Goal: Use online tool/utility: Utilize a website feature to perform a specific function

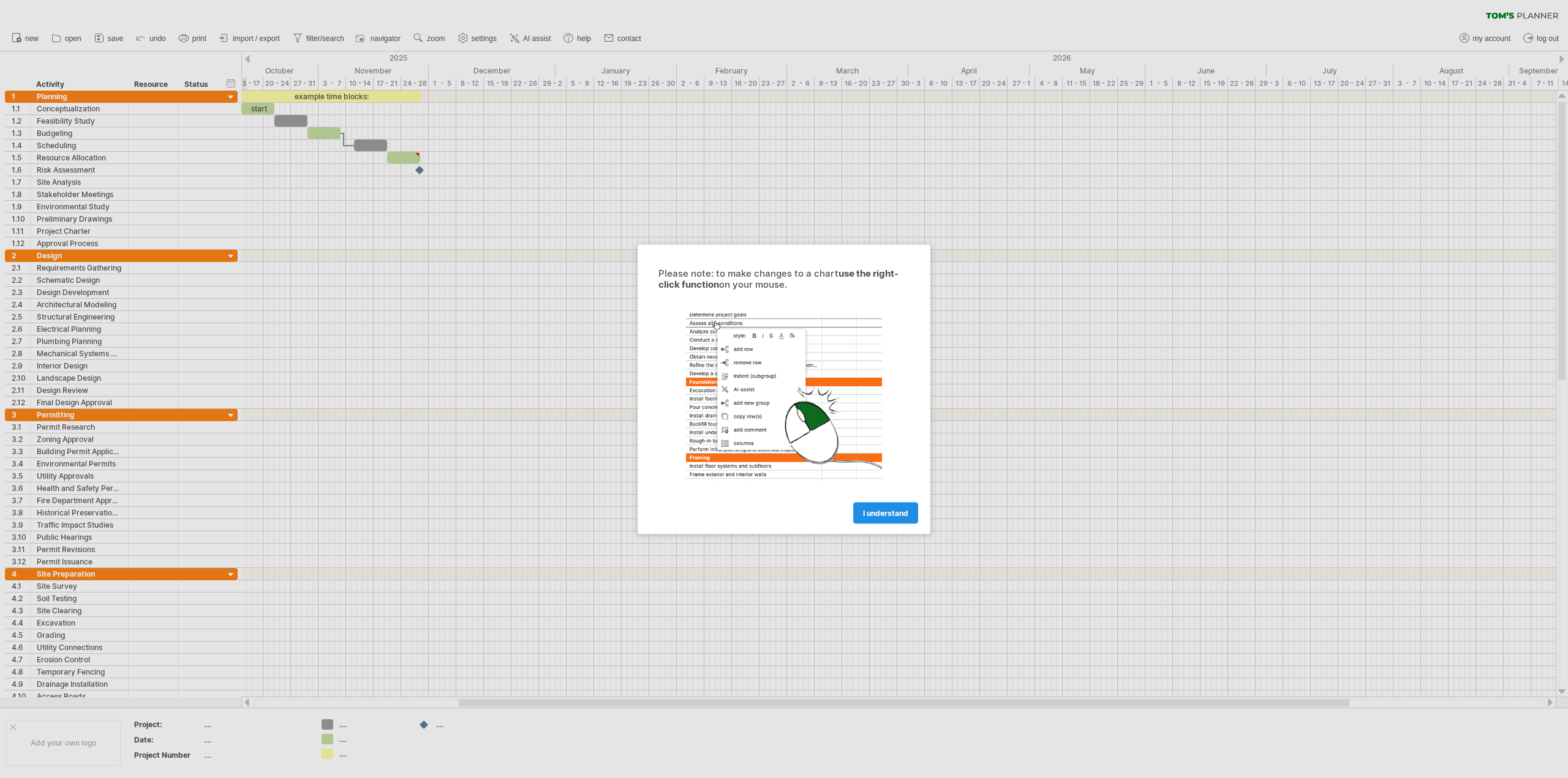
click at [880, 518] on link "I understand" at bounding box center [886, 513] width 65 height 21
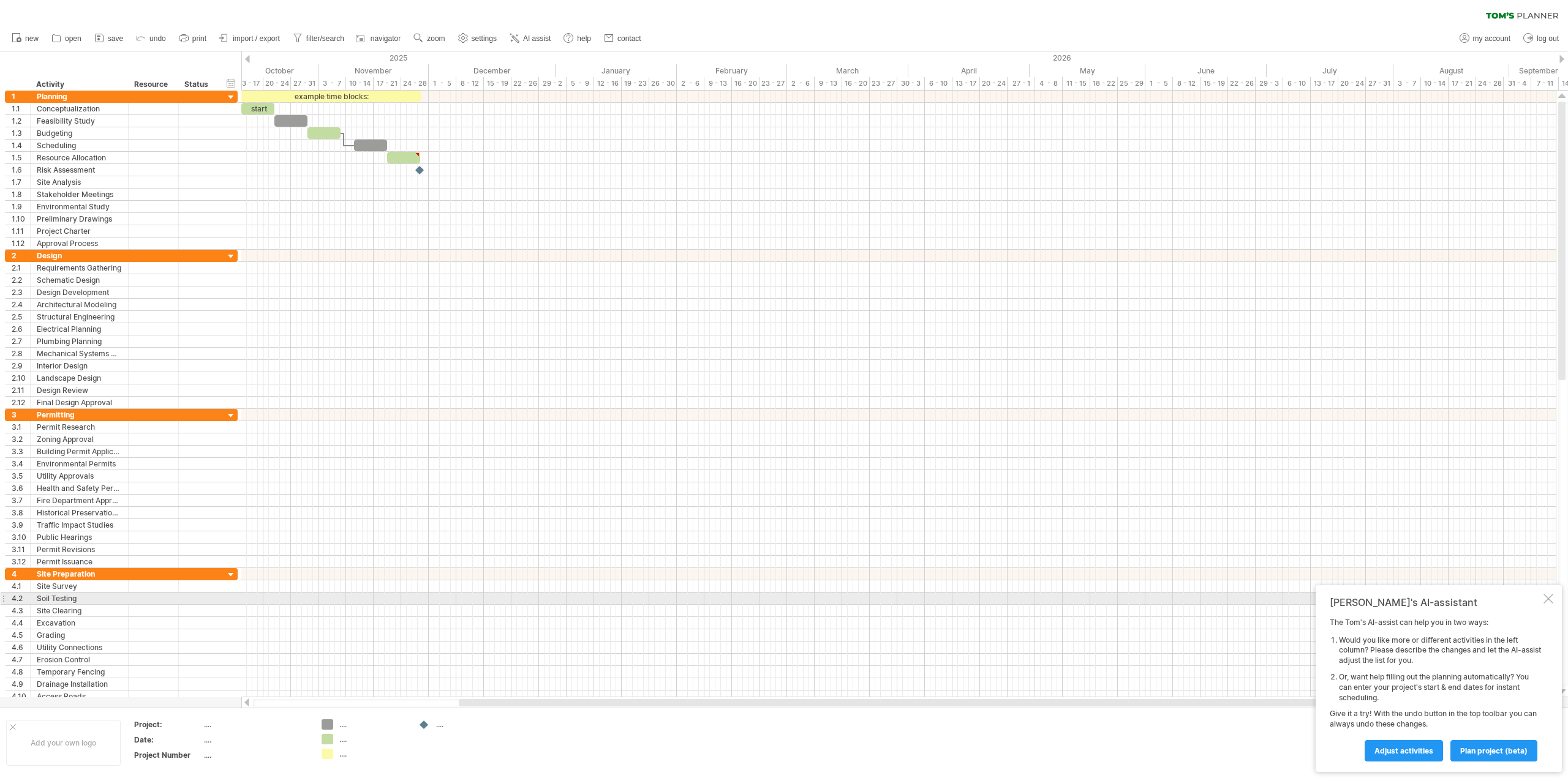
click at [1547, 600] on div at bounding box center [1549, 599] width 10 height 10
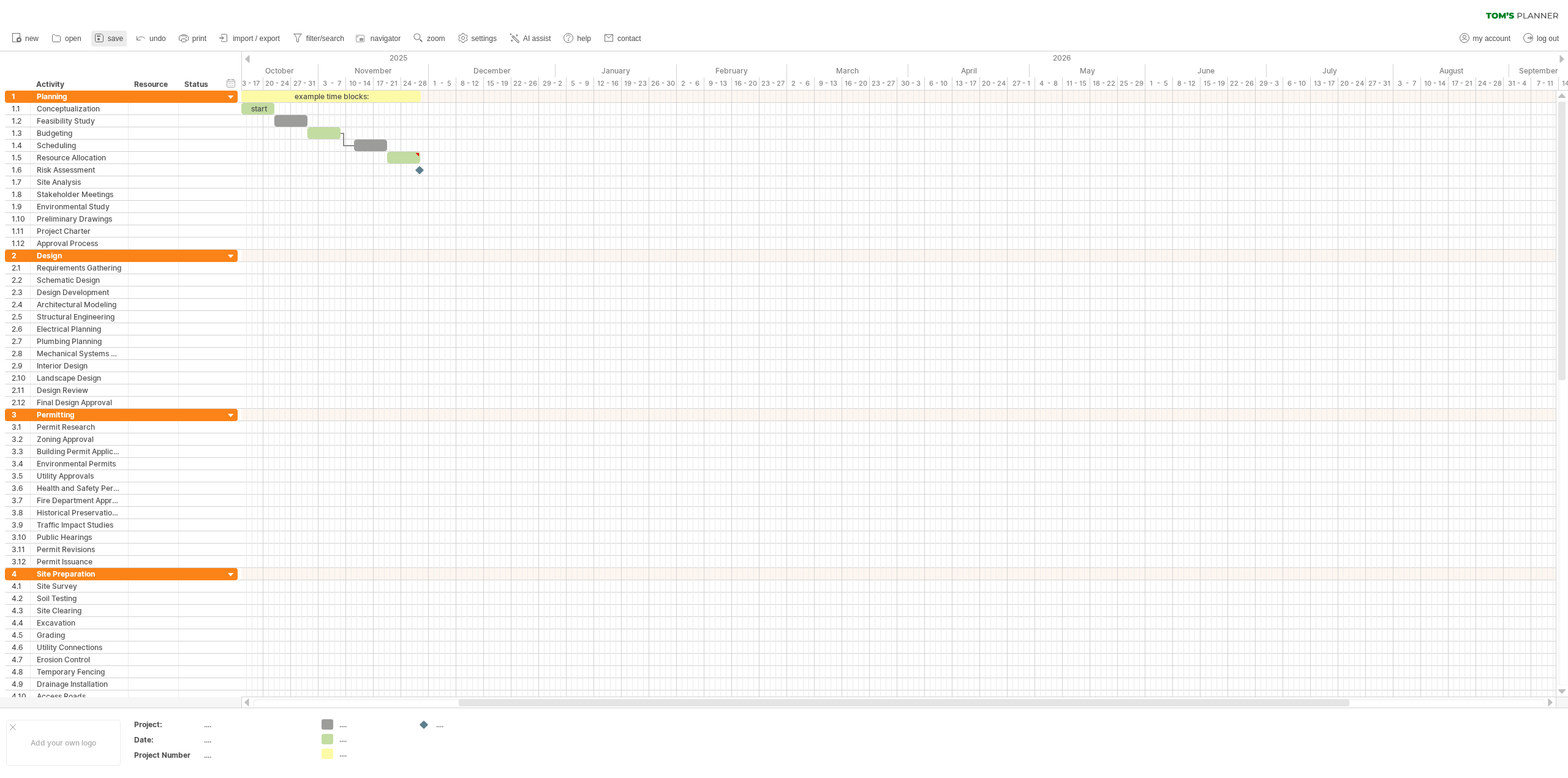
click at [119, 37] on span "save" at bounding box center [115, 38] width 16 height 8
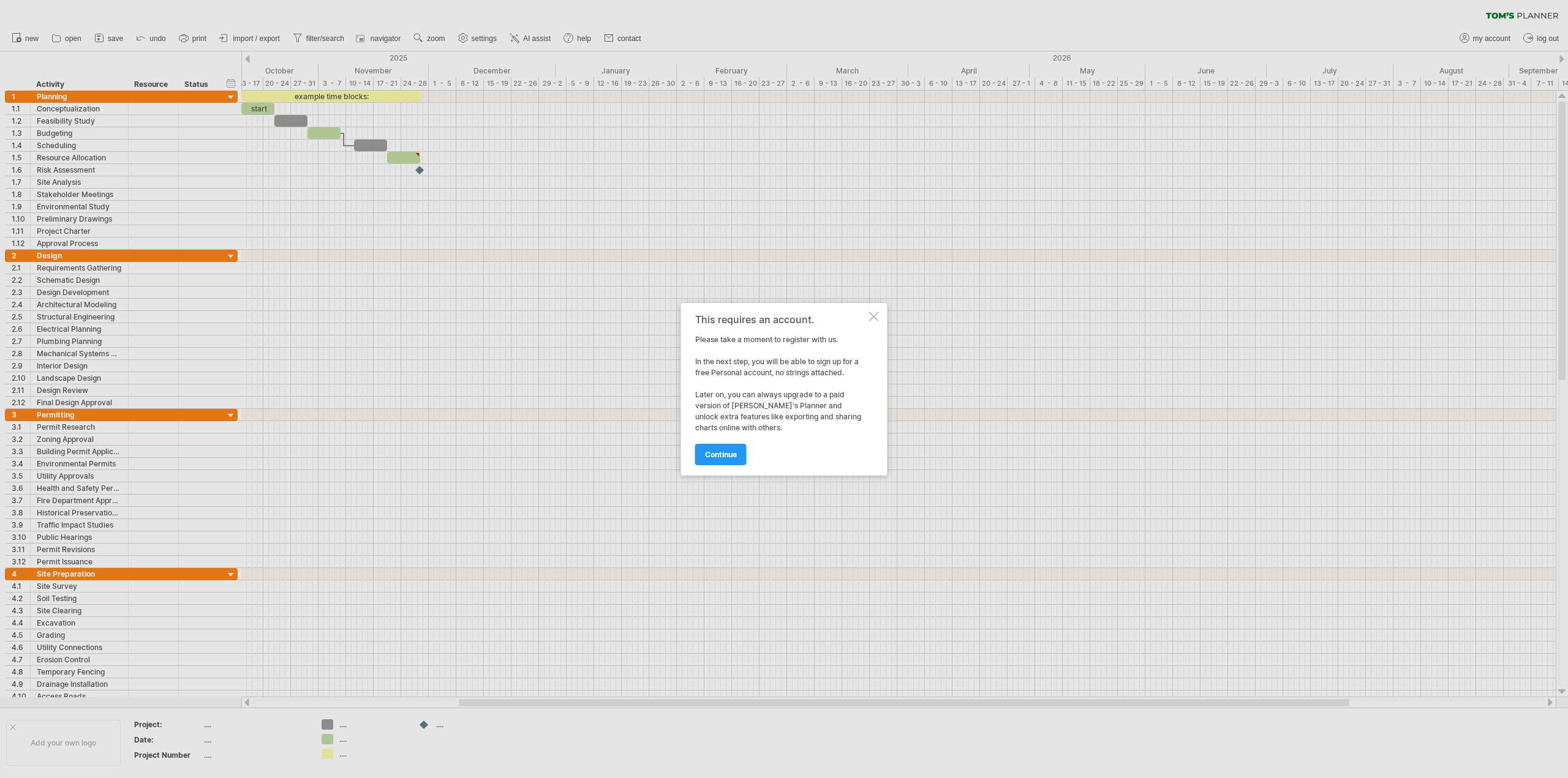
click at [876, 317] on div at bounding box center [875, 317] width 10 height 10
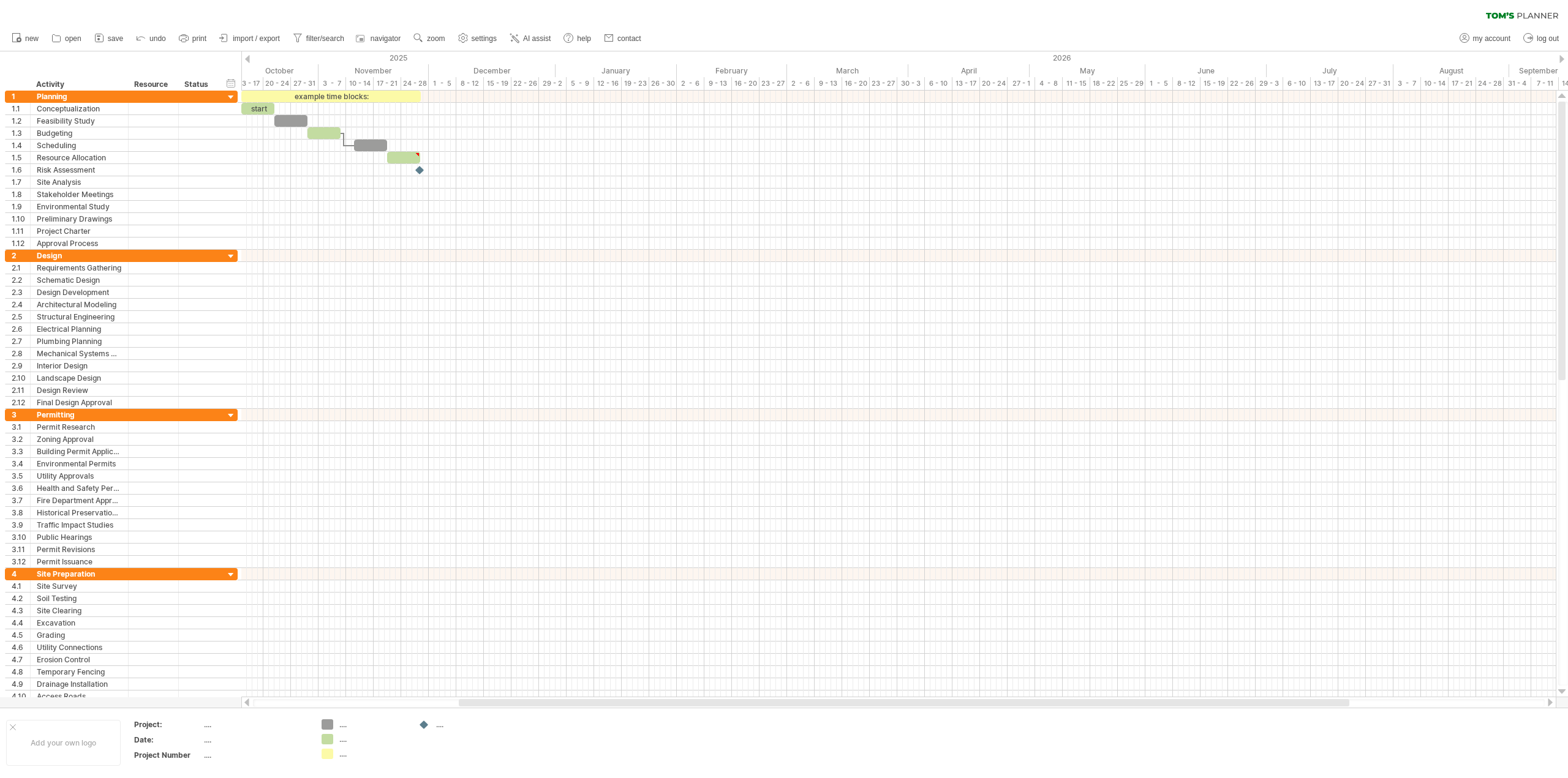
click at [1562, 60] on div at bounding box center [1562, 59] width 5 height 8
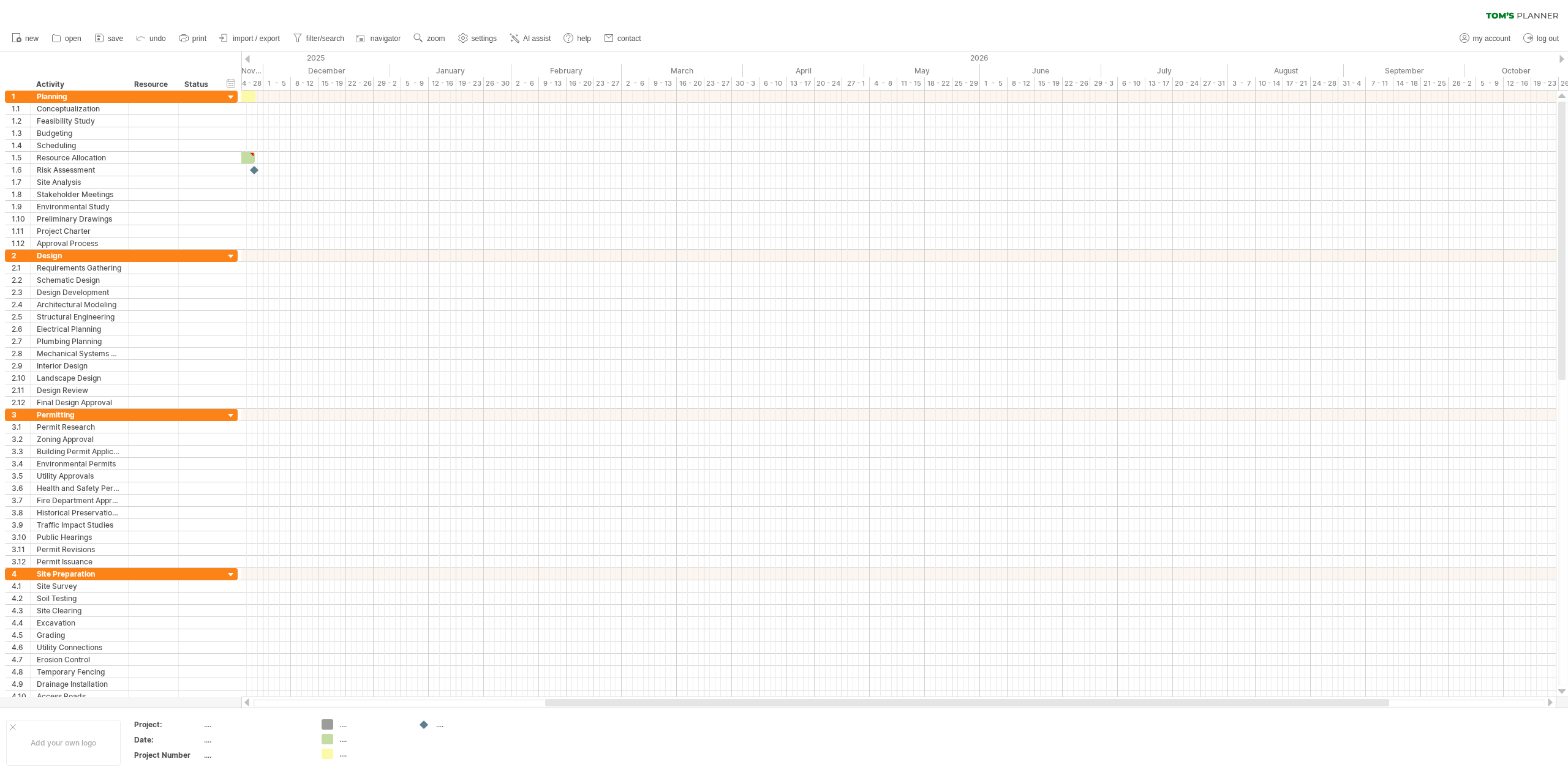
click at [1562, 60] on div at bounding box center [1562, 59] width 5 height 8
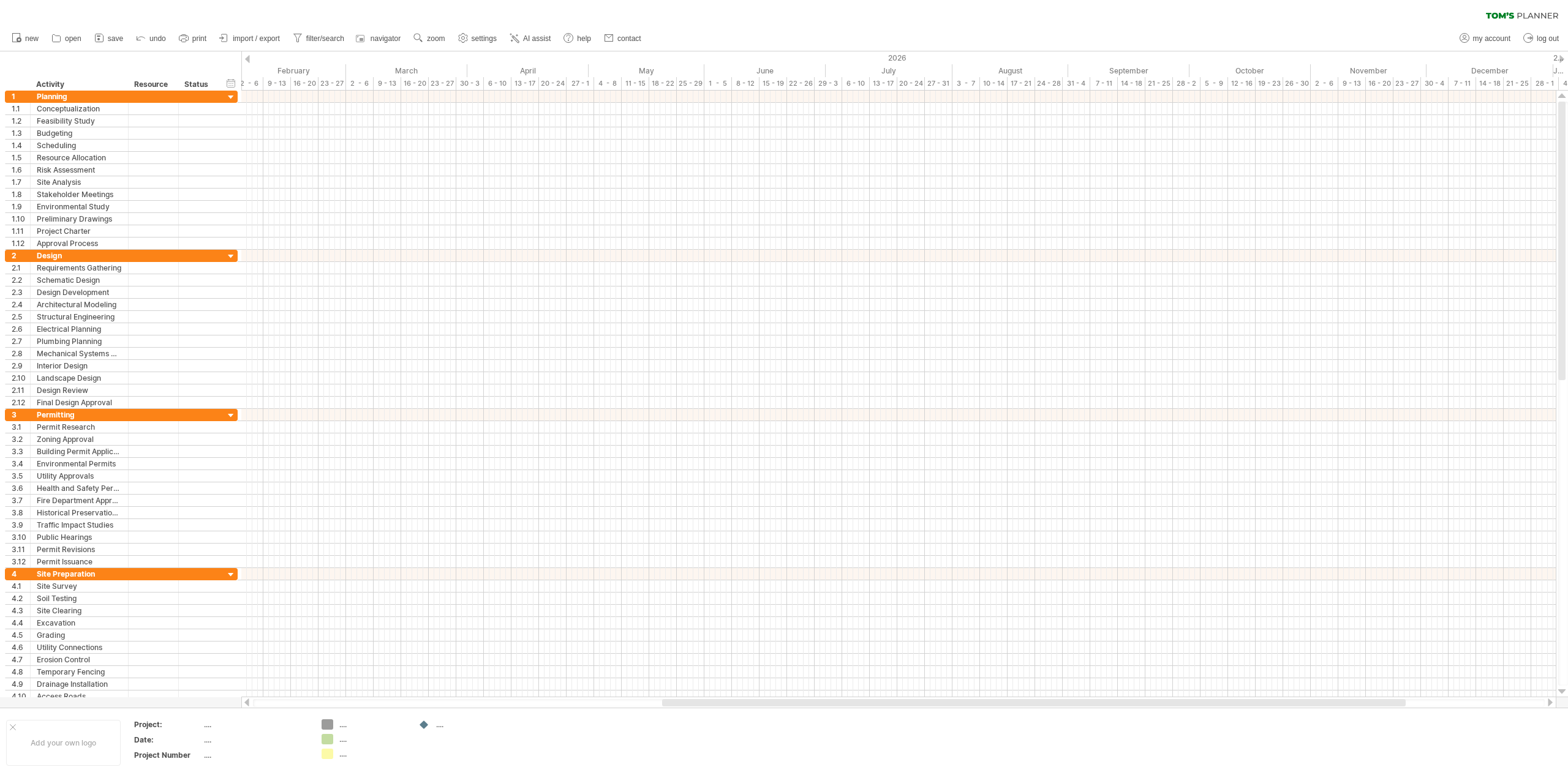
click at [1562, 60] on div at bounding box center [1562, 59] width 5 height 8
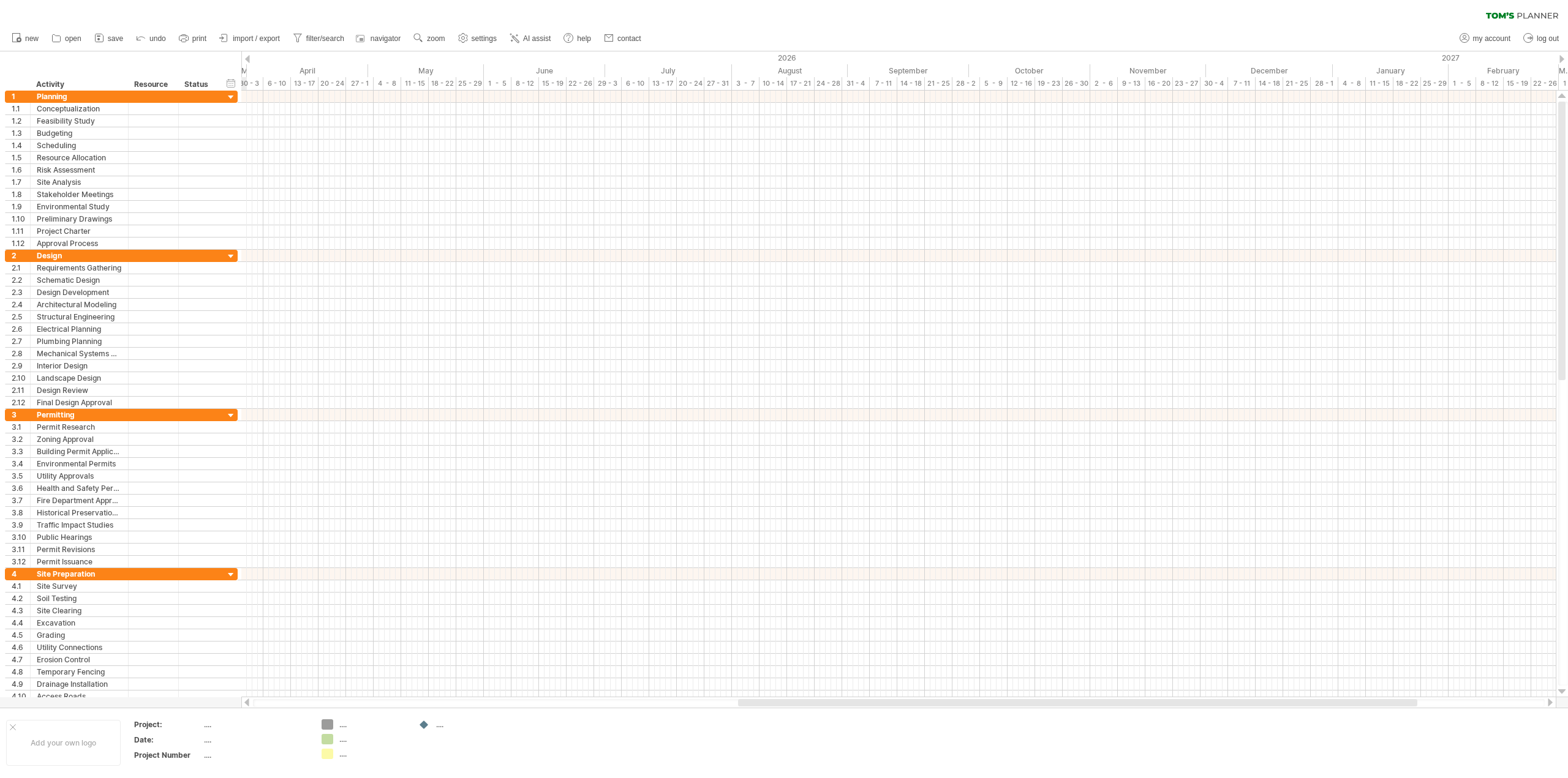
click at [1562, 60] on div at bounding box center [1562, 59] width 5 height 8
click at [59, 103] on div "Conceptualization" at bounding box center [79, 108] width 85 height 11
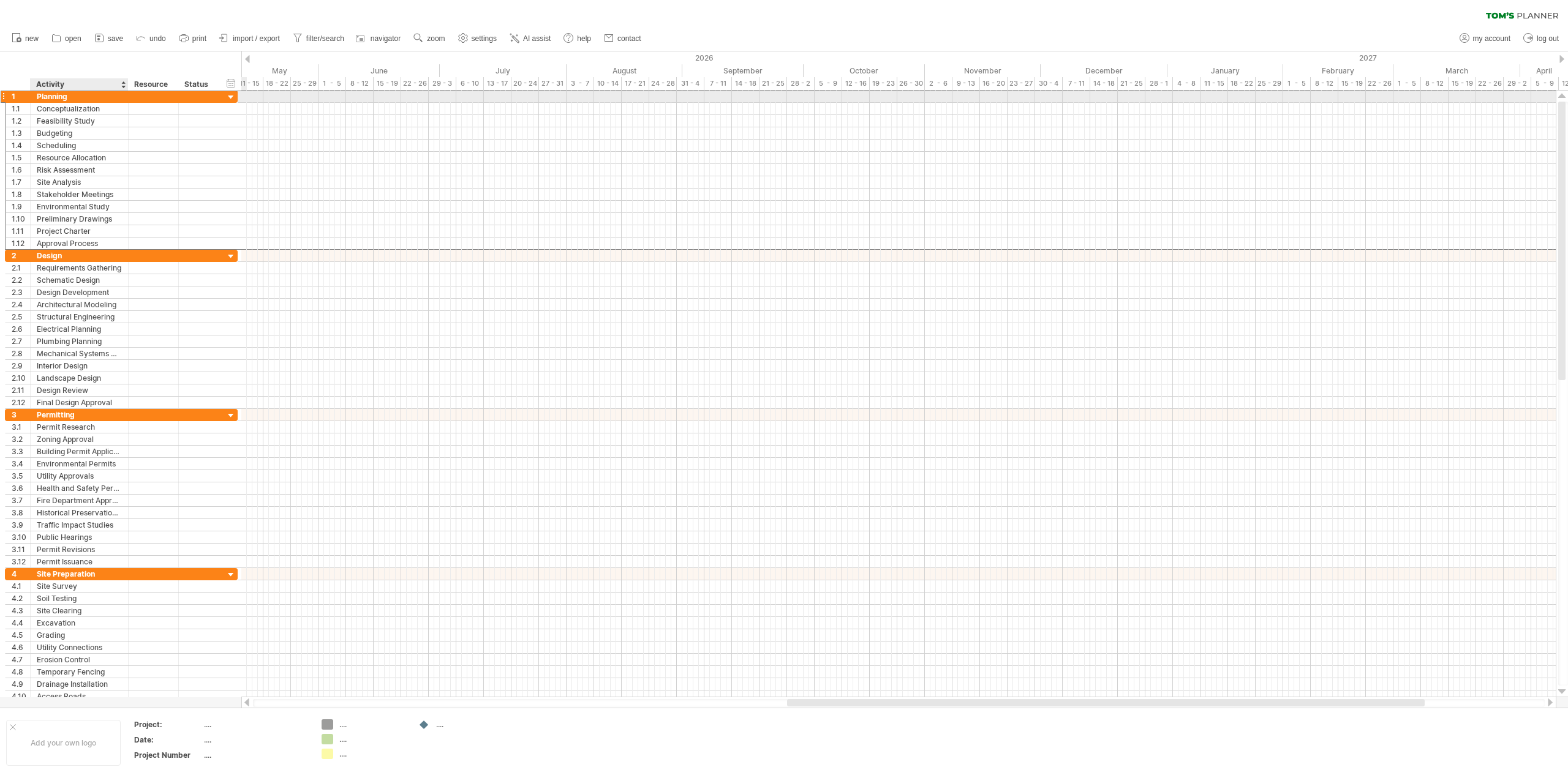
click at [63, 93] on div "Planning" at bounding box center [79, 96] width 85 height 11
click at [72, 98] on input "********" at bounding box center [79, 96] width 85 height 11
click at [80, 97] on input "********" at bounding box center [79, 96] width 85 height 11
type input "*****"
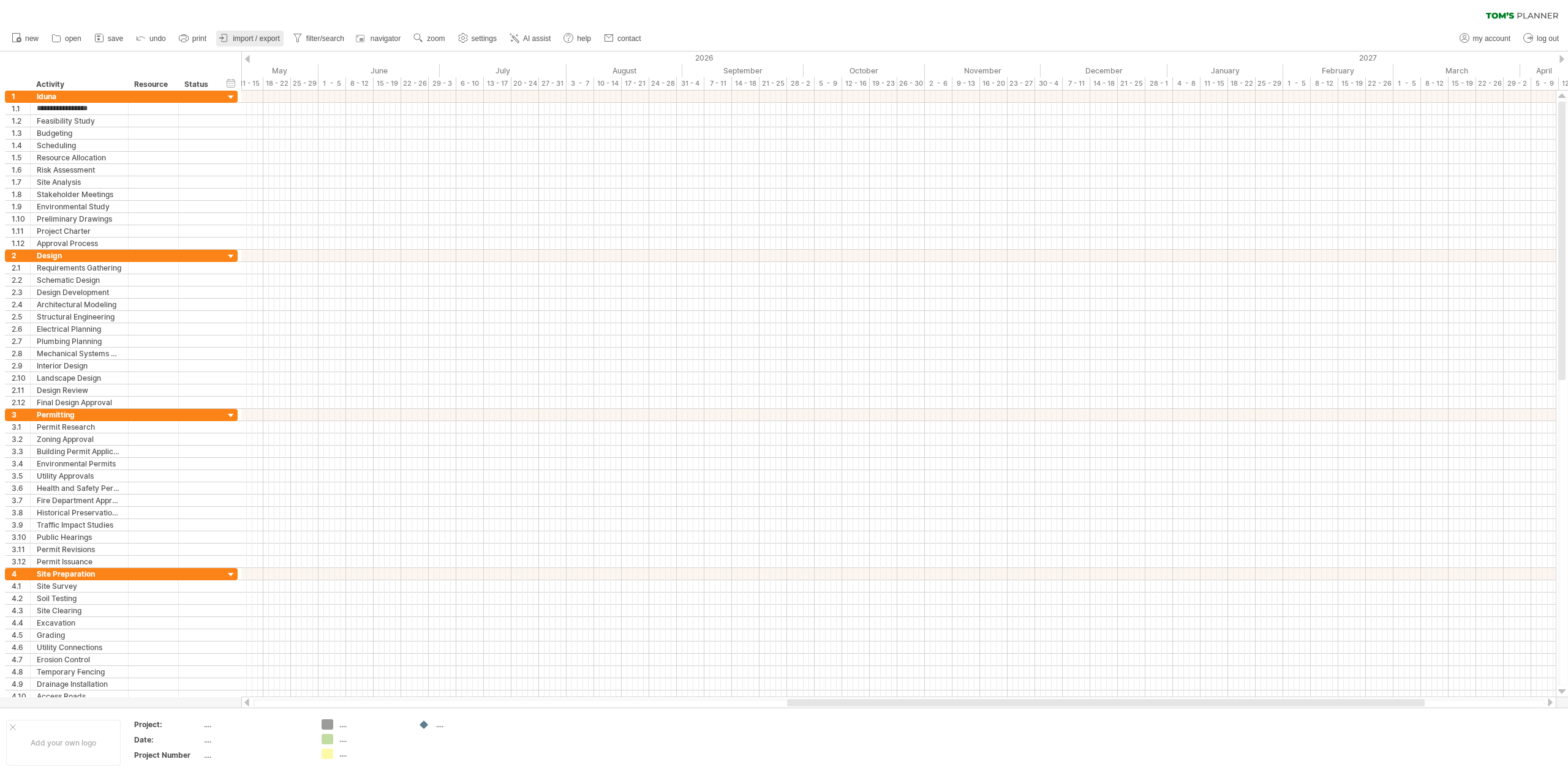
click at [246, 36] on span "import / export" at bounding box center [256, 38] width 47 height 8
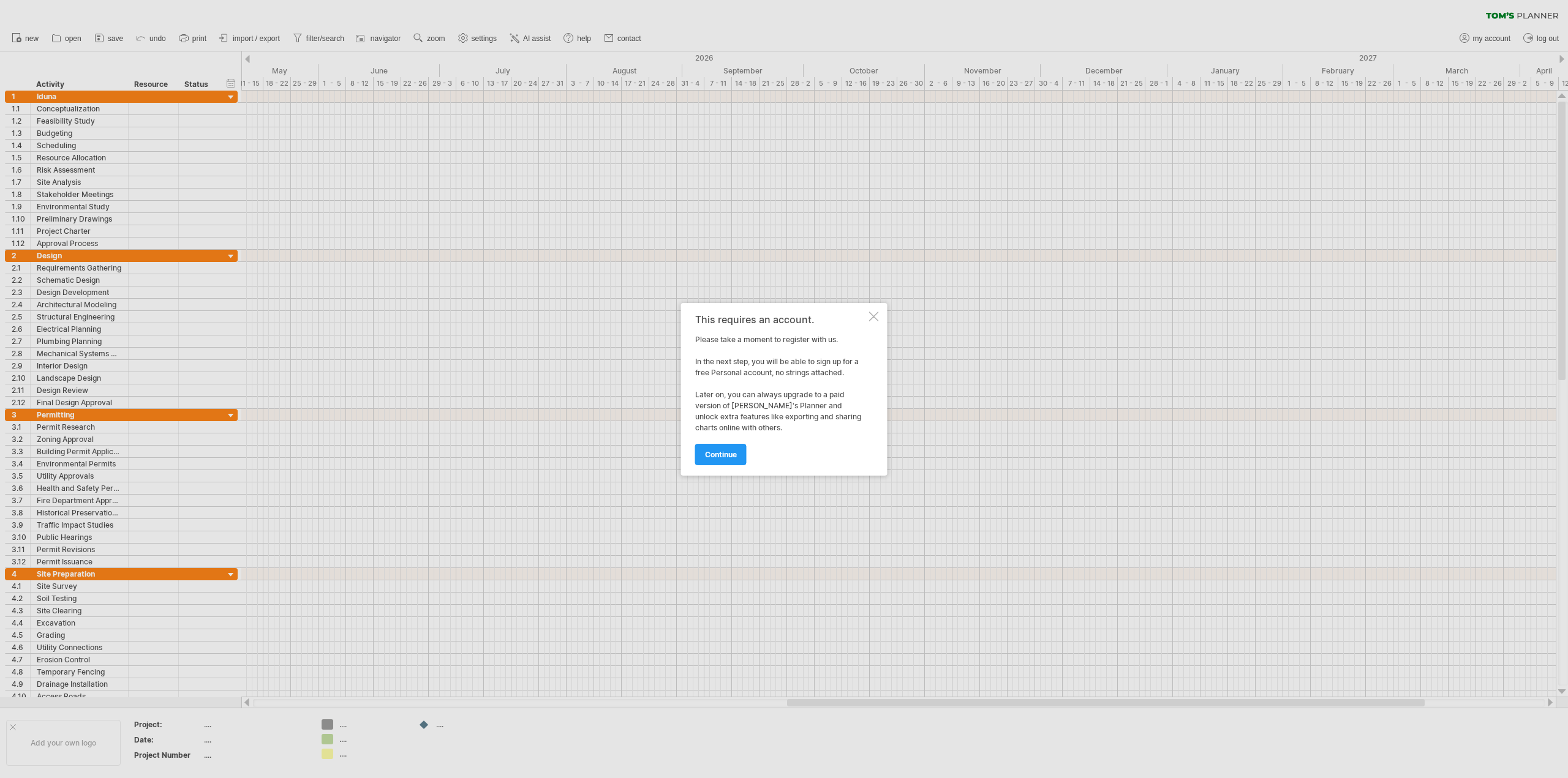
click at [874, 315] on div at bounding box center [875, 317] width 10 height 10
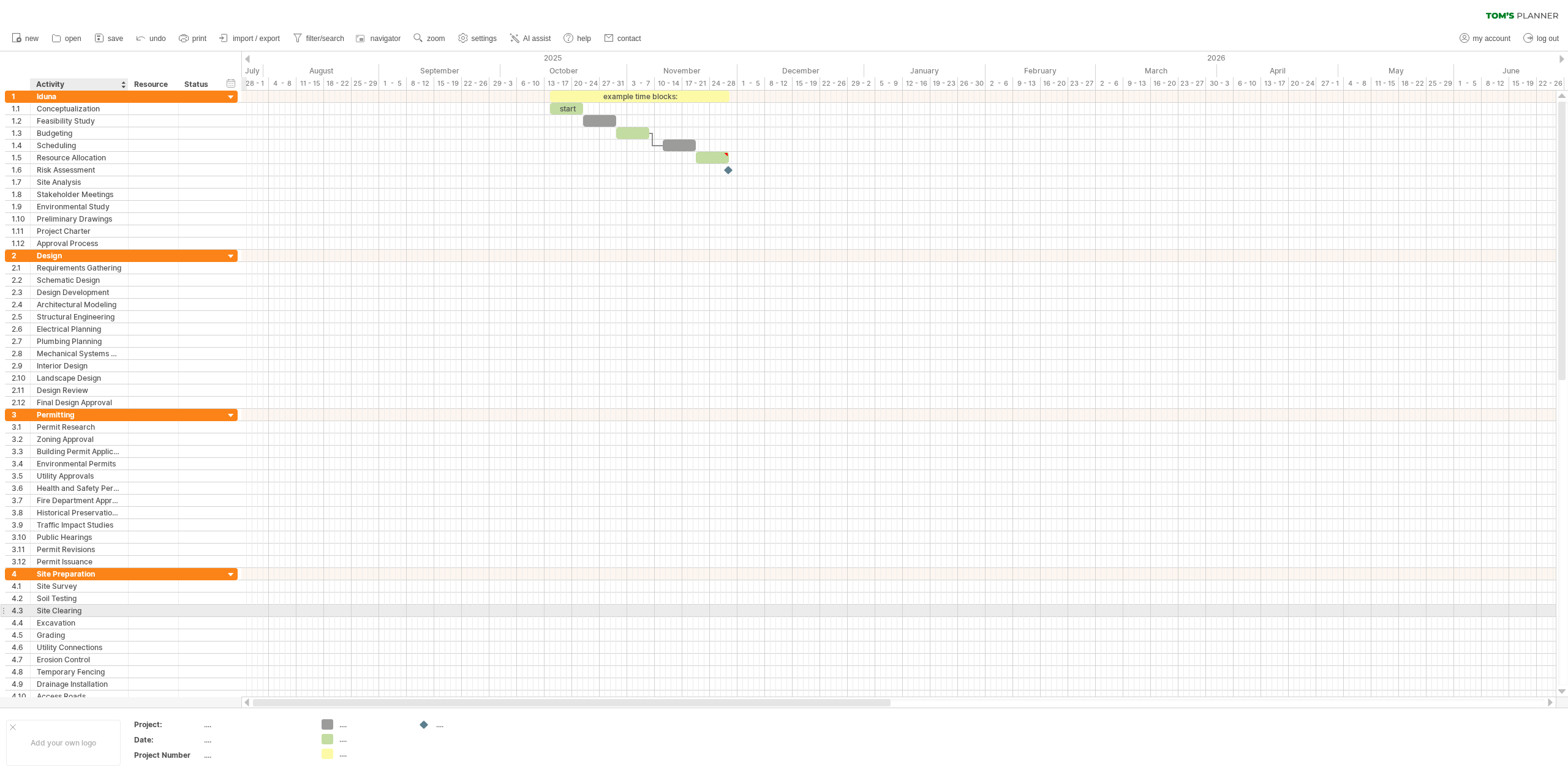
drag, startPoint x: 814, startPoint y: 702, endPoint x: -45, endPoint y: 602, distance: 864.8
click at [0, 602] on html "progress(100%) Trying to reach [DOMAIN_NAME] Connected again... 0% clear filter…" at bounding box center [784, 390] width 1568 height 781
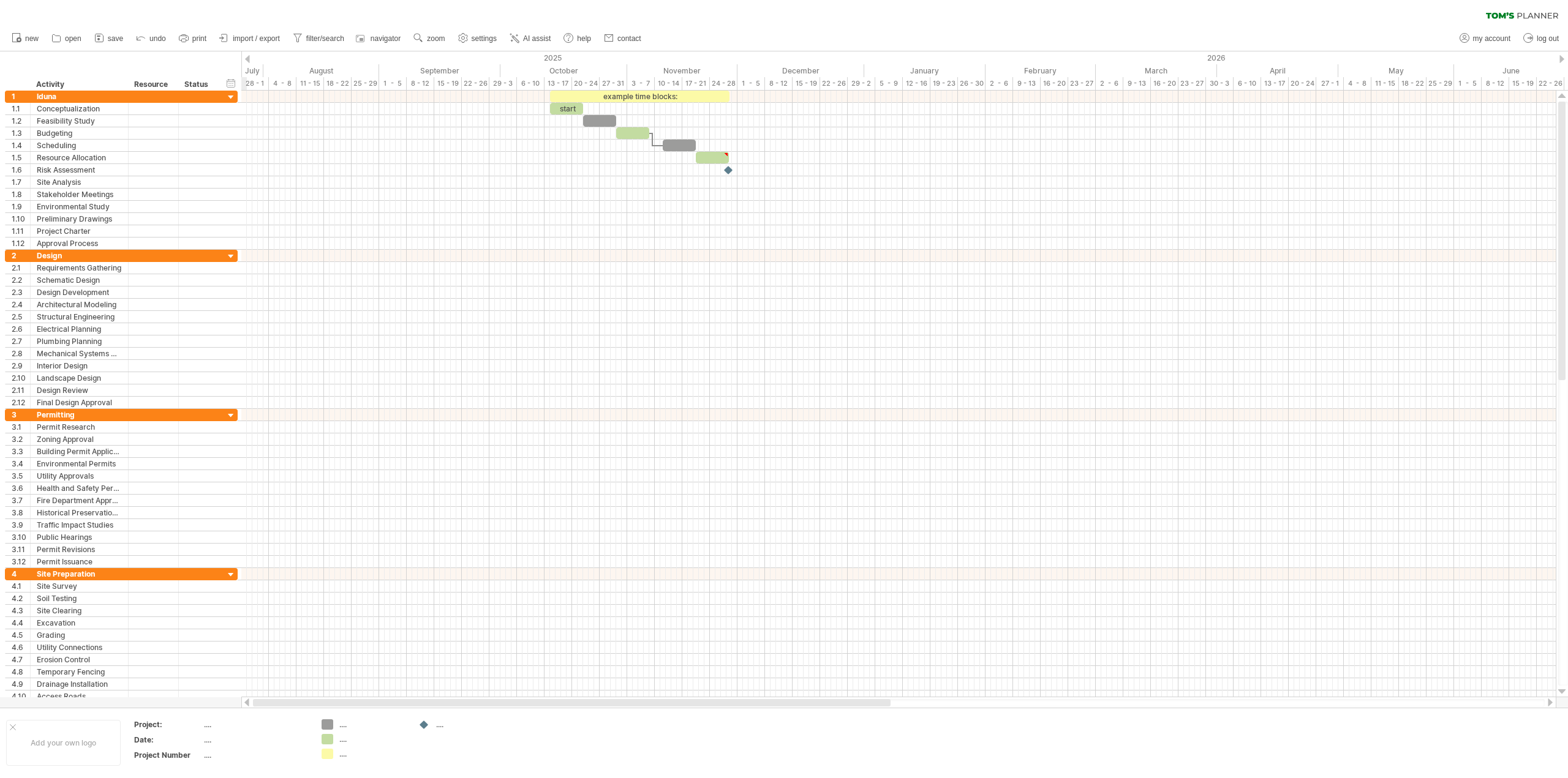
click at [249, 702] on div at bounding box center [247, 702] width 10 height 8
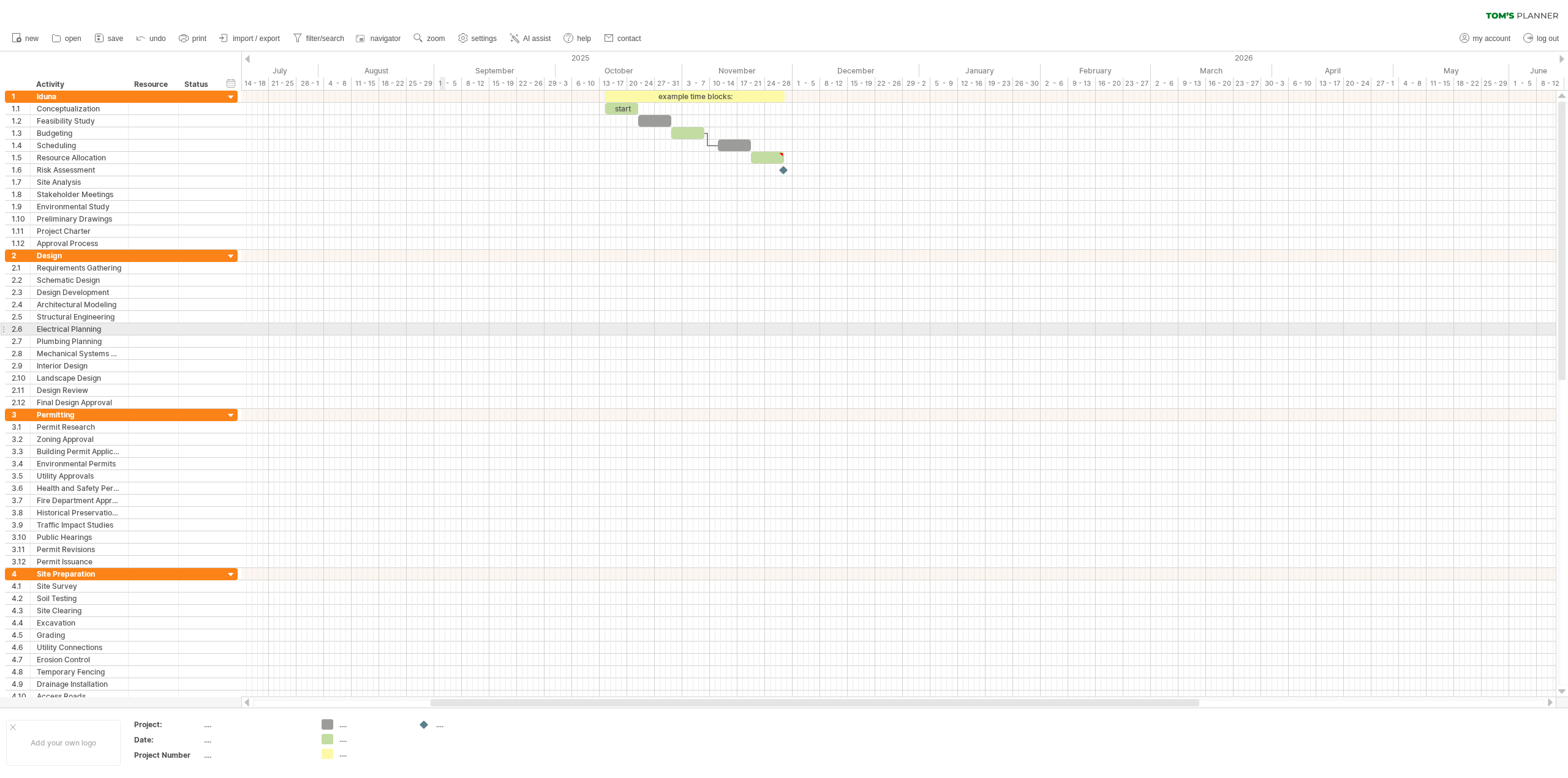
drag, startPoint x: 15, startPoint y: 59, endPoint x: 442, endPoint y: 327, distance: 504.1
click at [442, 327] on div "Trying to reach [DOMAIN_NAME] Connected again... 0% clear filter new 1" at bounding box center [784, 389] width 1568 height 778
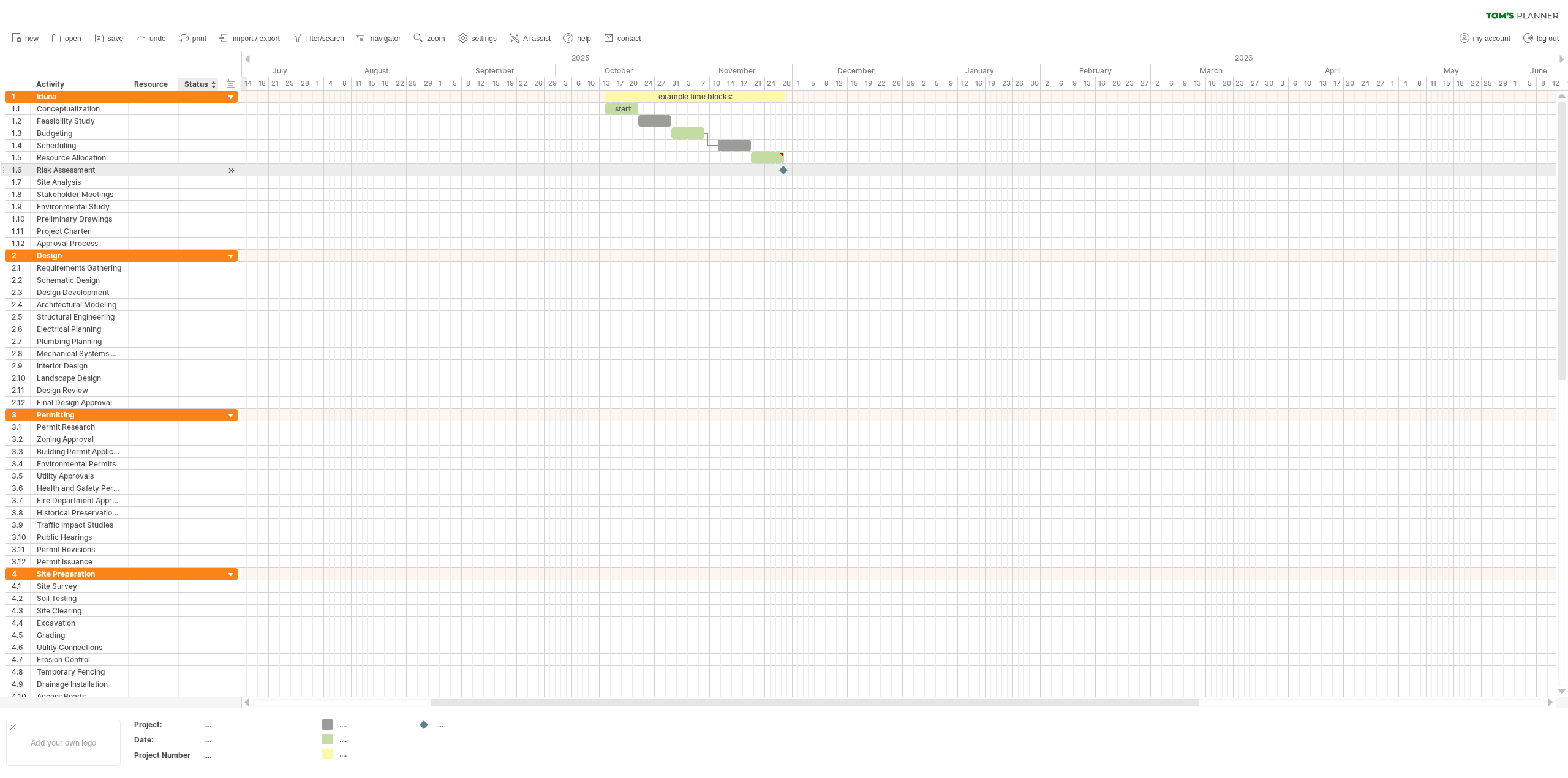
click at [231, 170] on div at bounding box center [231, 170] width 11 height 13
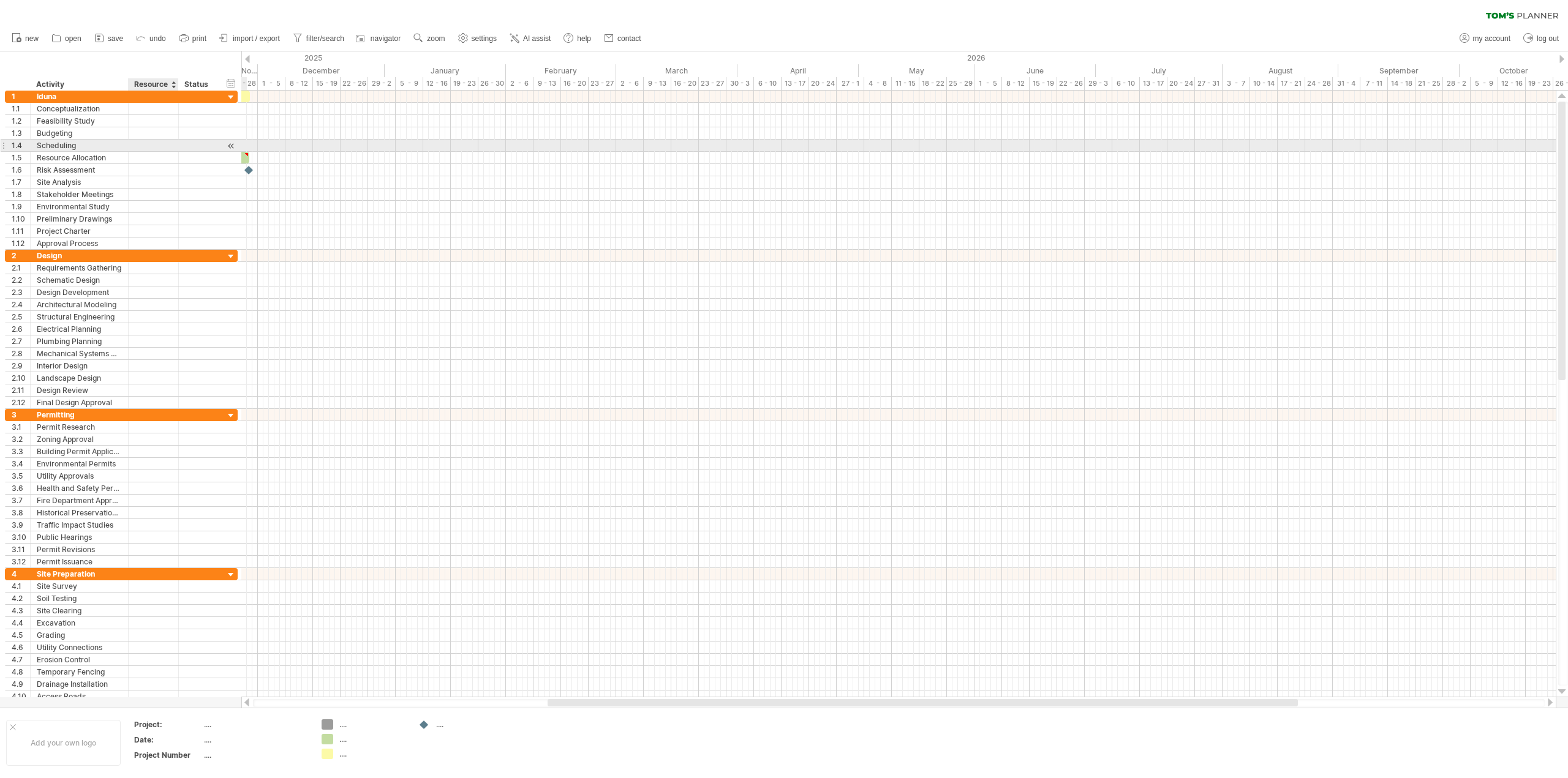
click at [144, 143] on div at bounding box center [153, 145] width 38 height 11
click at [69, 39] on span "open" at bounding box center [73, 38] width 16 height 8
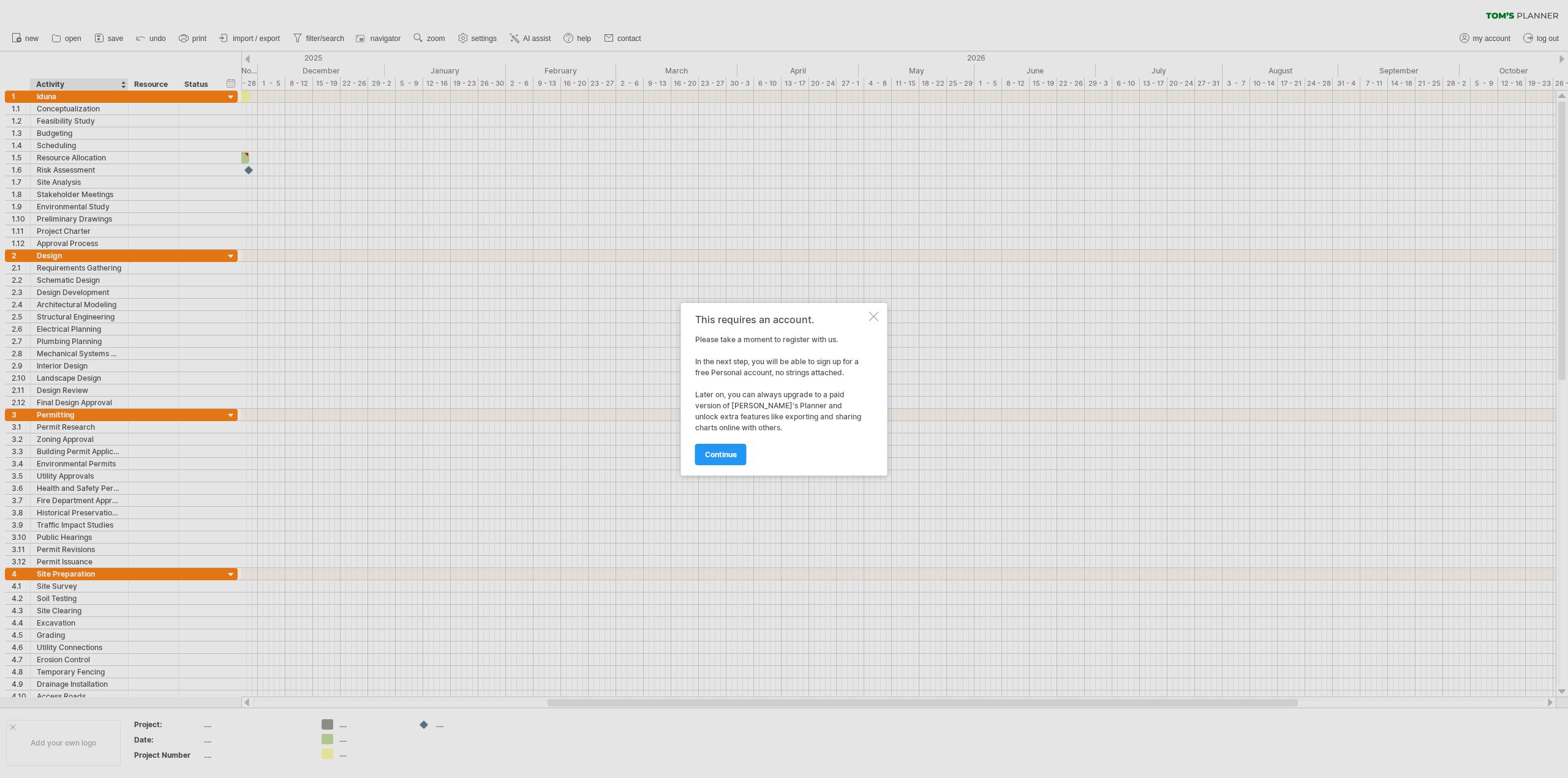
click at [877, 314] on div at bounding box center [875, 317] width 10 height 10
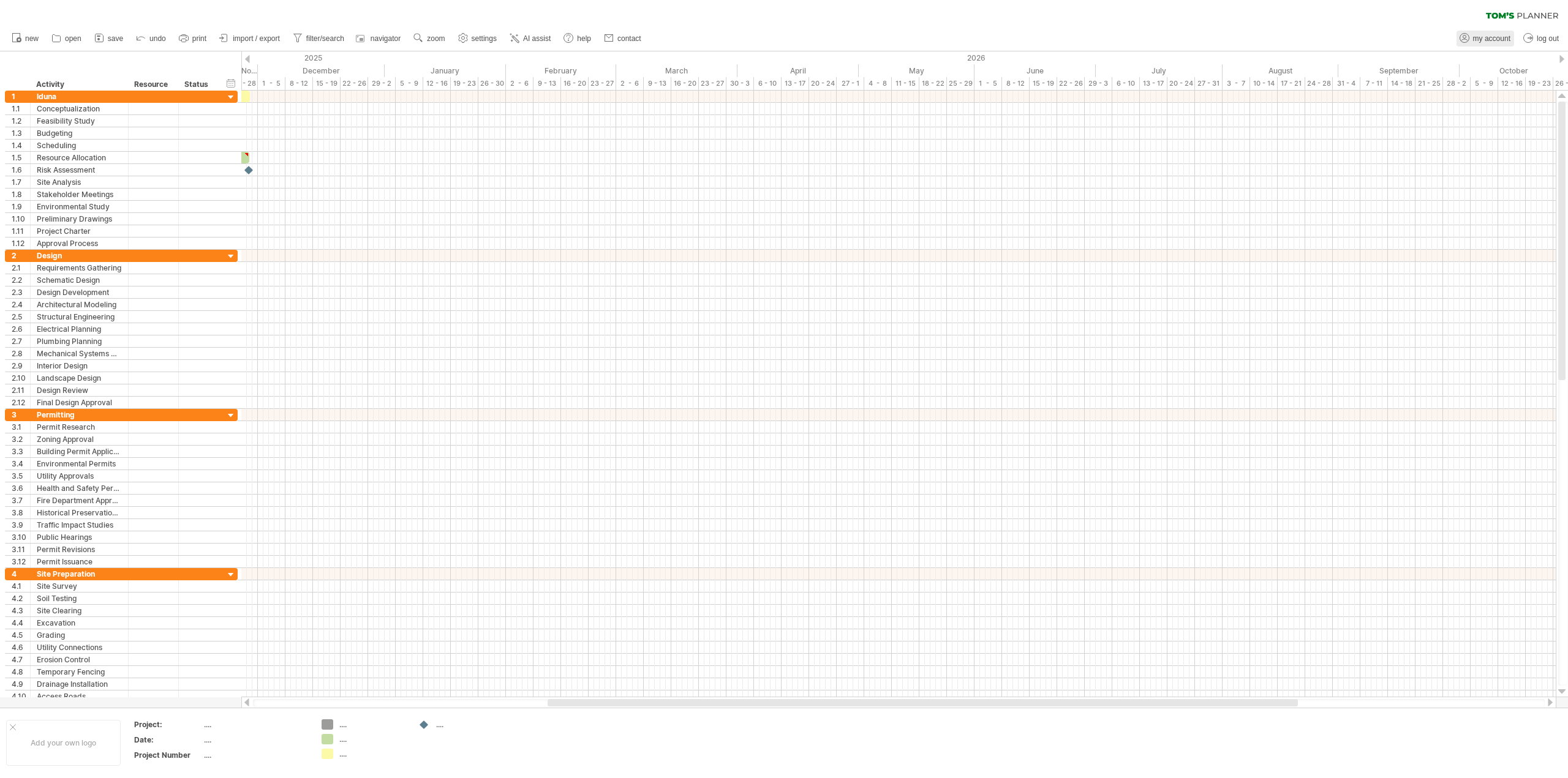
click at [1488, 37] on span "my account" at bounding box center [1492, 38] width 38 height 8
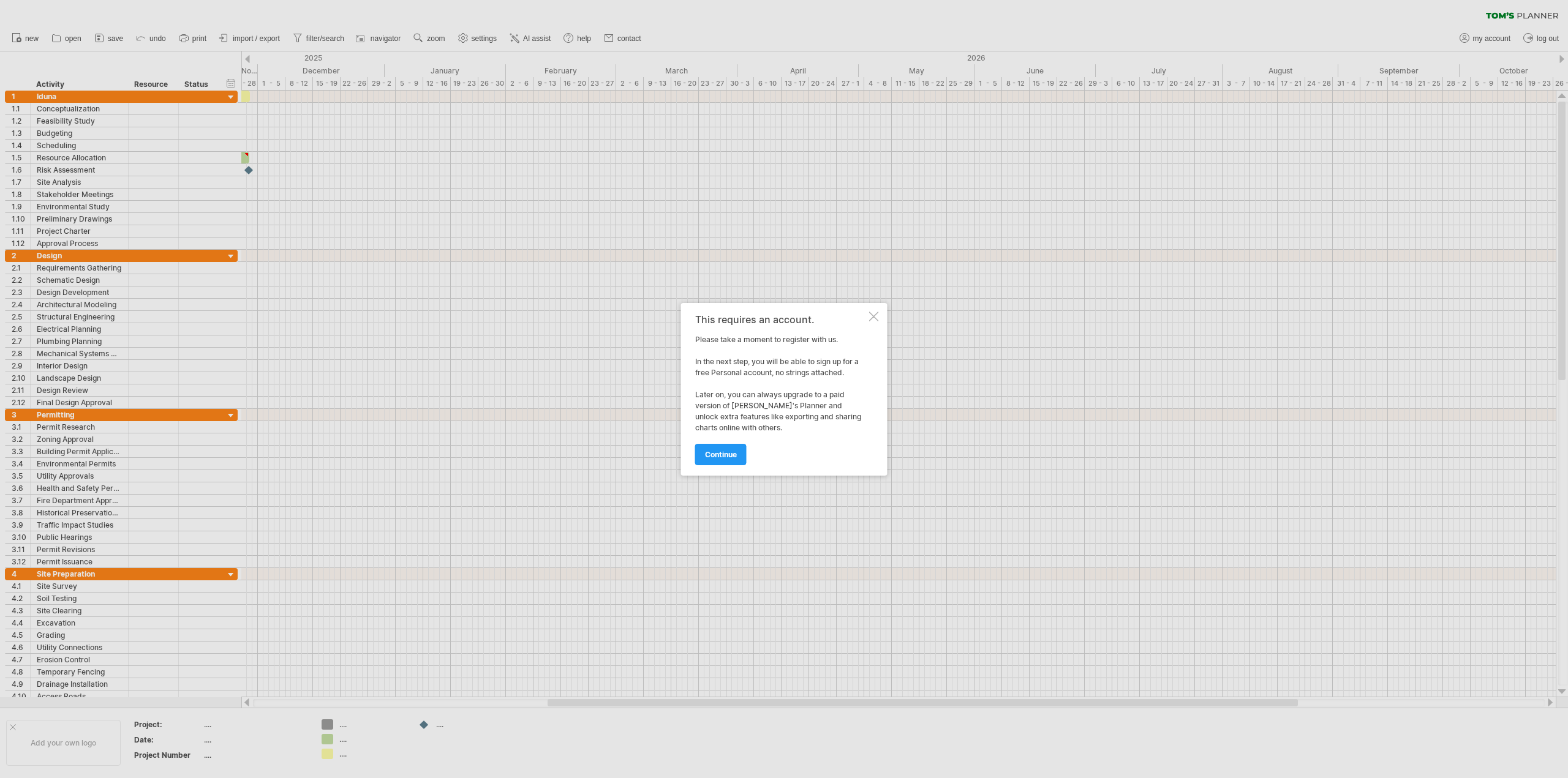
click at [877, 312] on div at bounding box center [875, 317] width 10 height 10
